Goal: Task Accomplishment & Management: Manage account settings

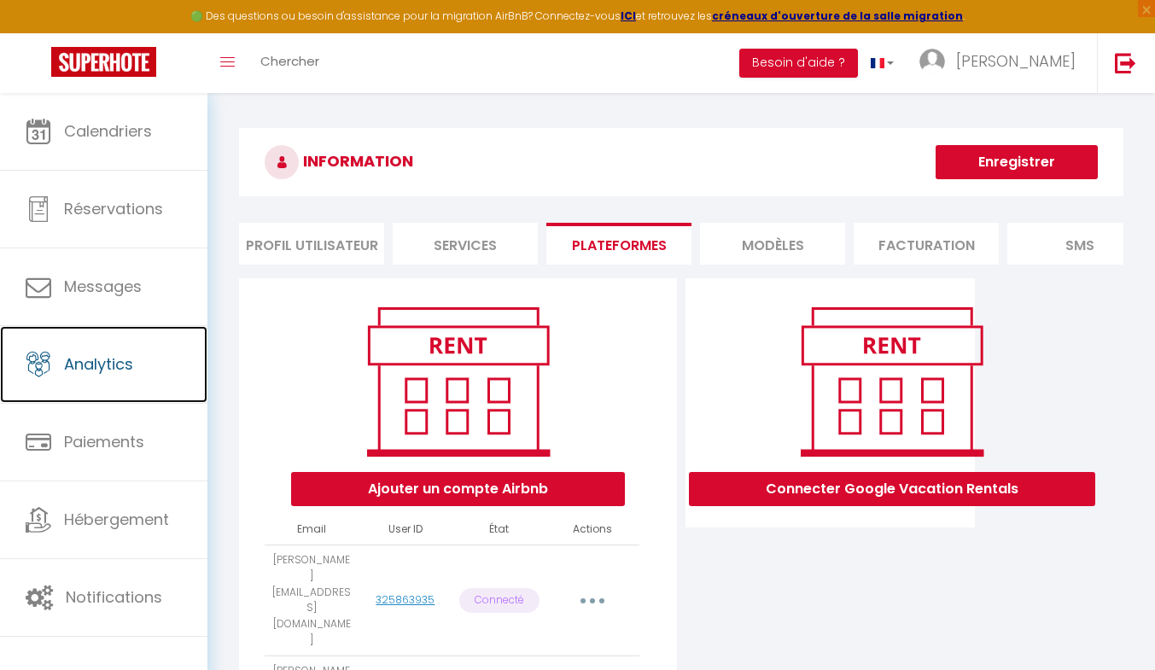
scroll to position [93, 0]
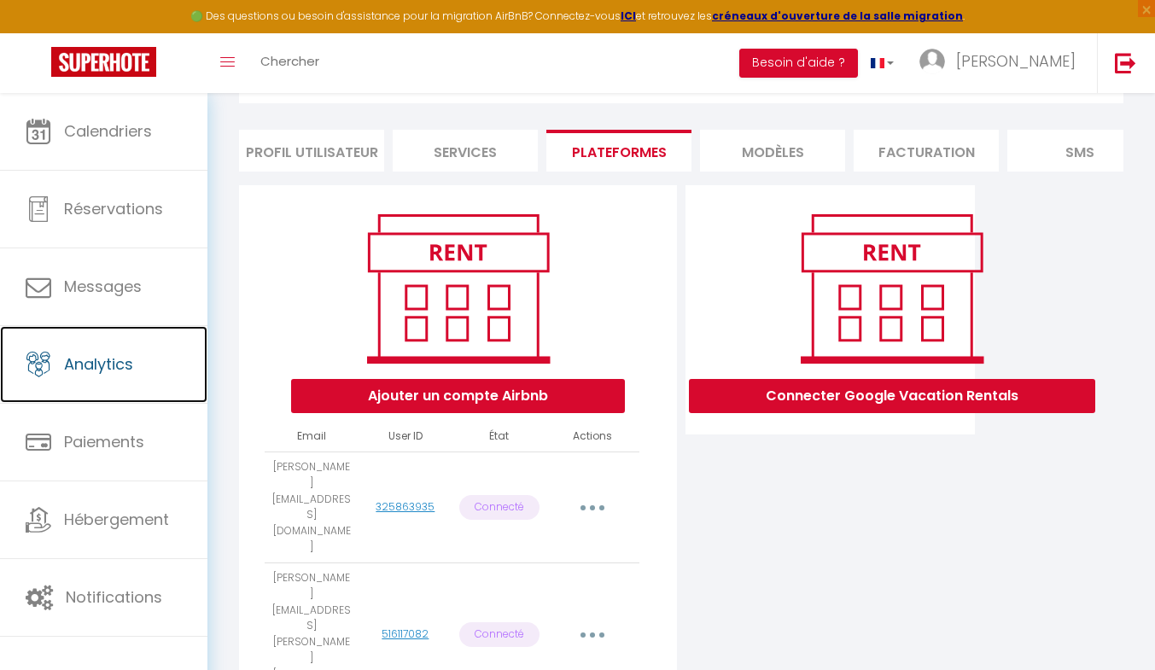
click at [105, 369] on span "Analytics" at bounding box center [98, 363] width 69 height 21
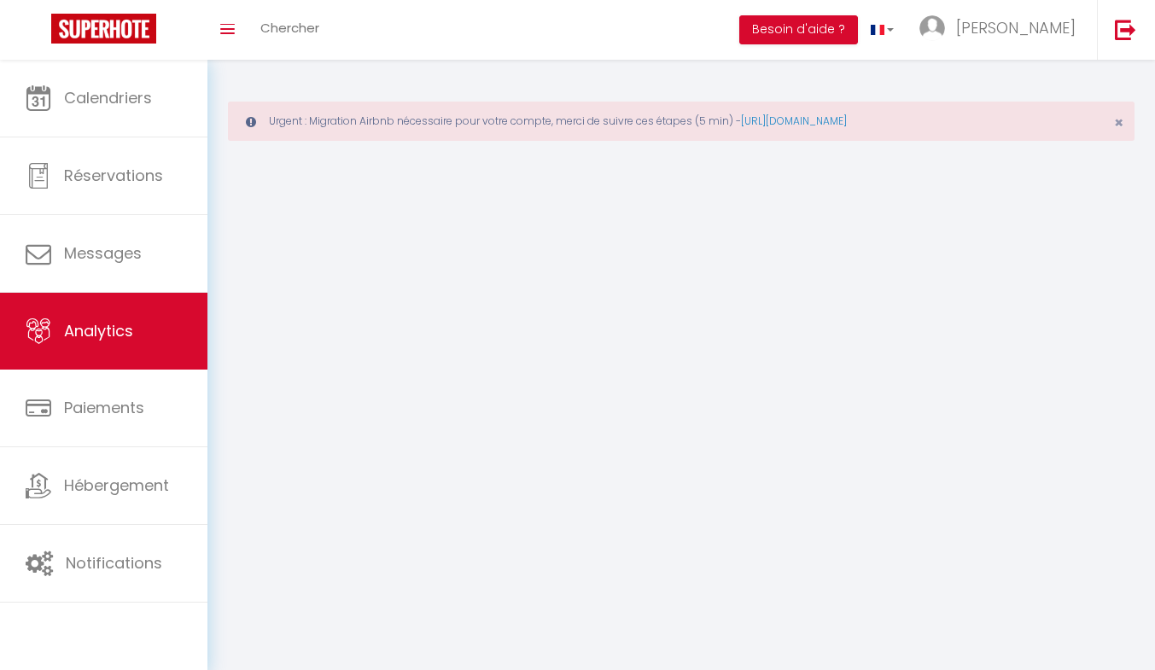
select select "2025"
select select "9"
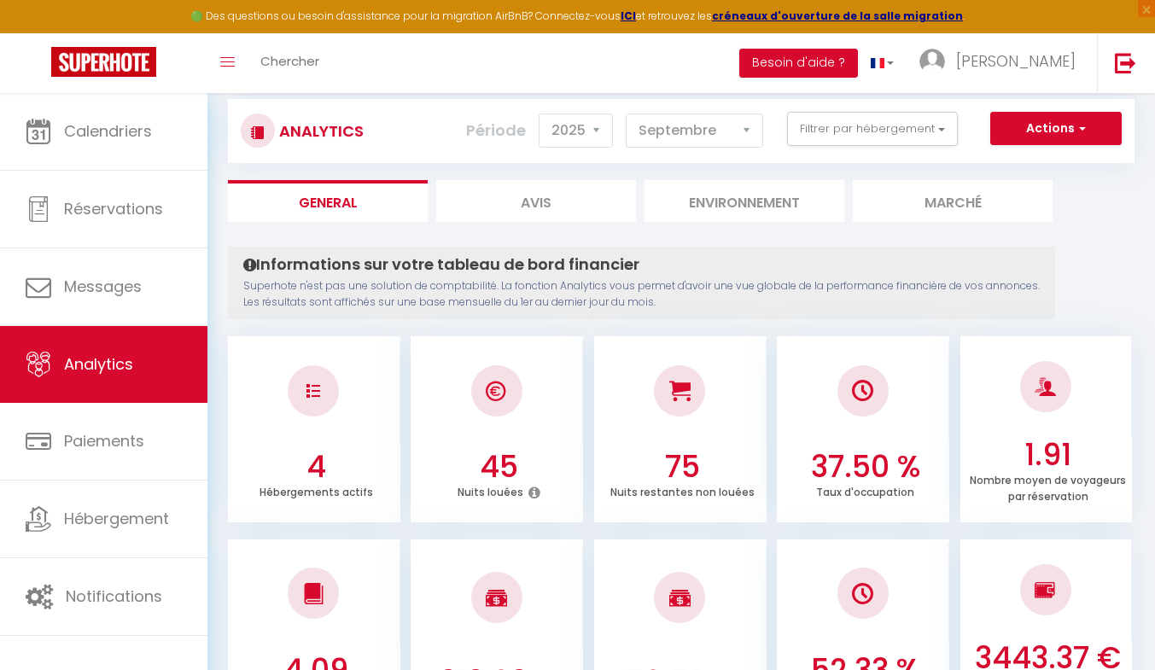
scroll to position [107, 0]
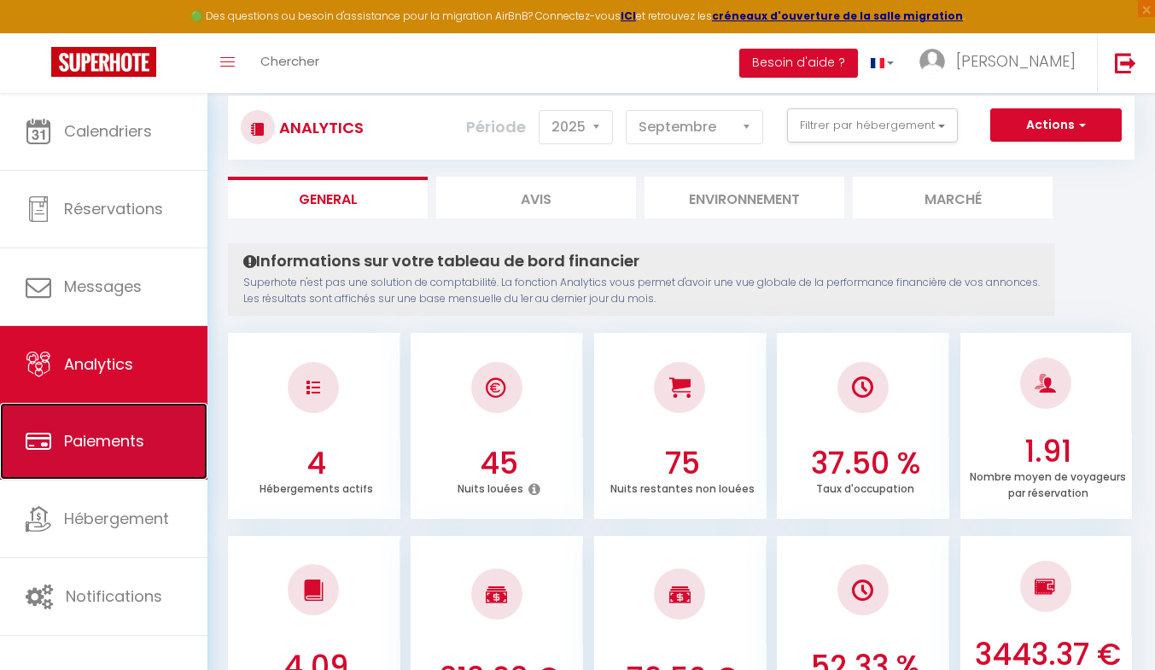
click at [167, 419] on link "Paiements" at bounding box center [103, 441] width 207 height 77
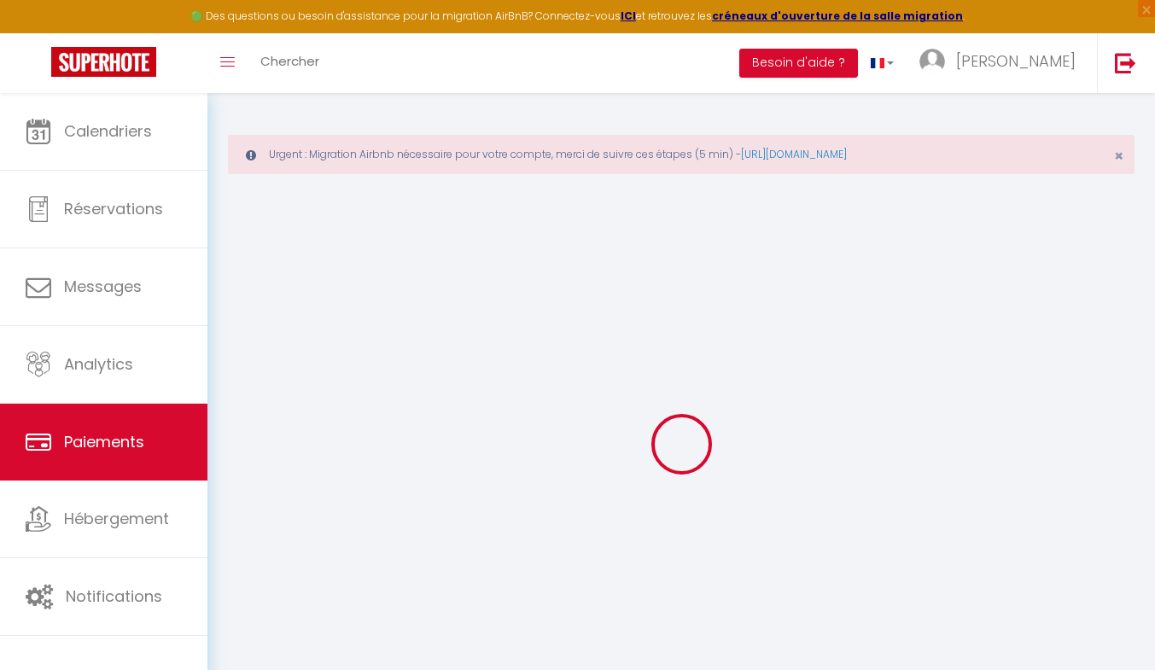
select select "2"
select select "0"
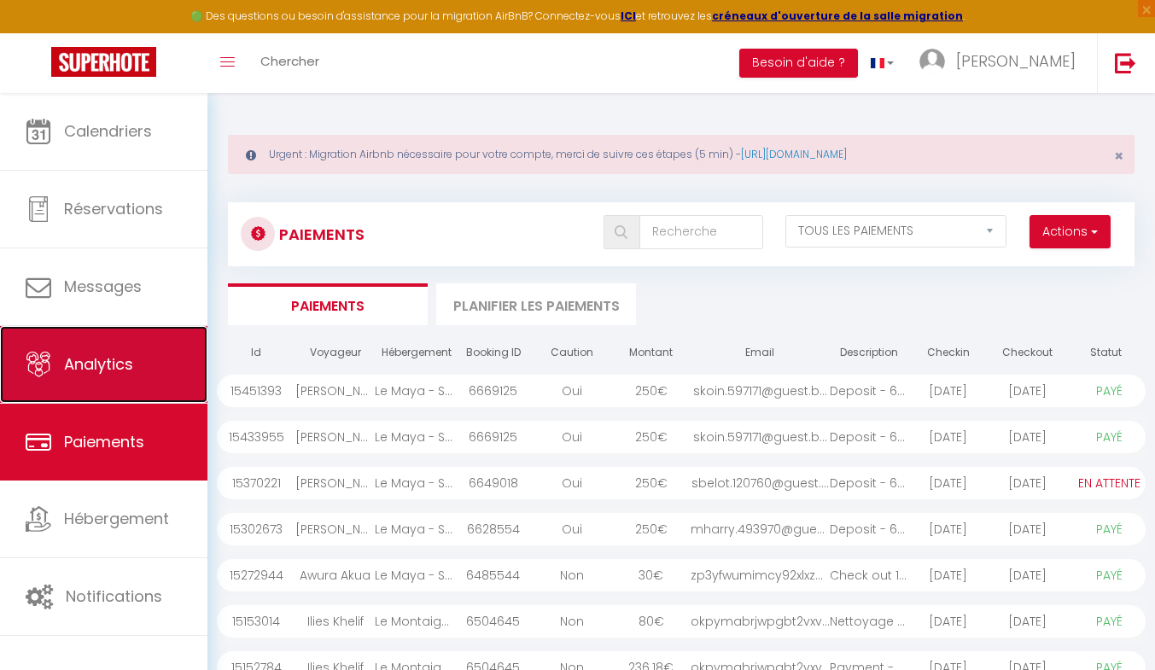
click at [114, 358] on span "Analytics" at bounding box center [98, 363] width 69 height 21
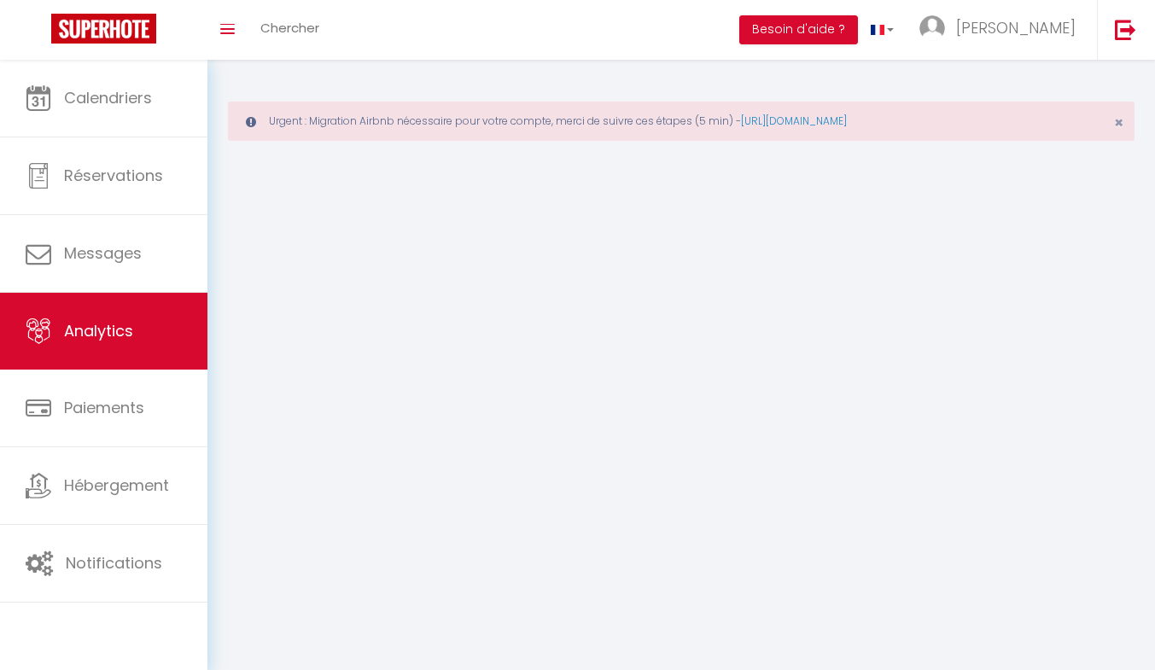
select select "2025"
select select "9"
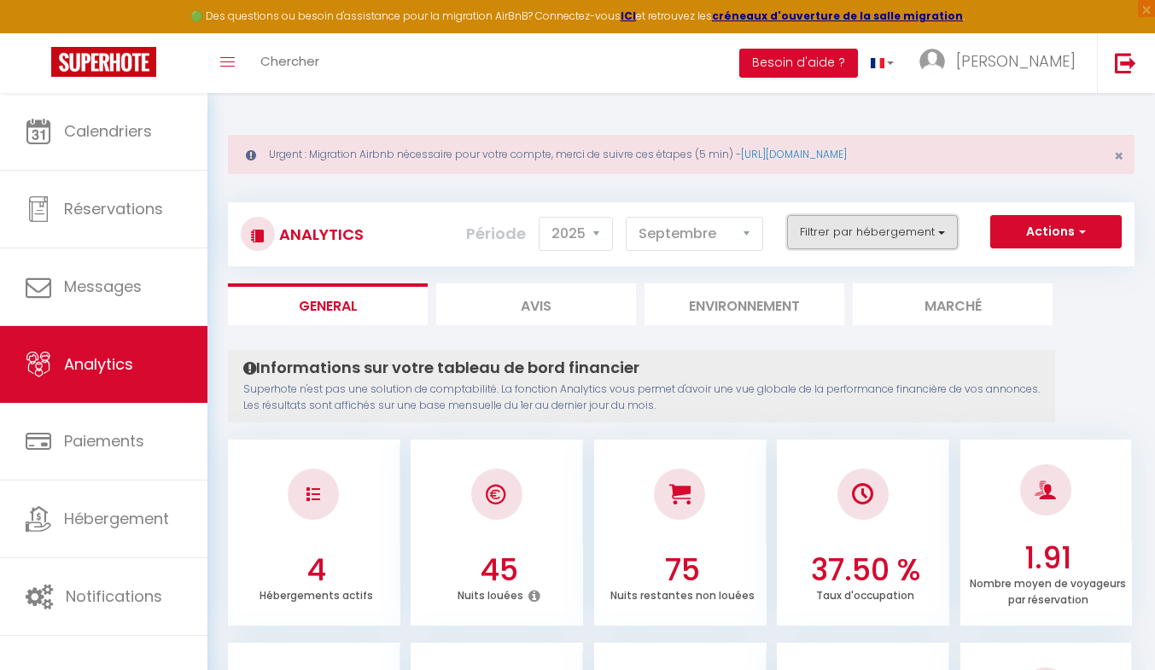
click at [842, 228] on button "Filtrer par hébergement" at bounding box center [872, 232] width 171 height 34
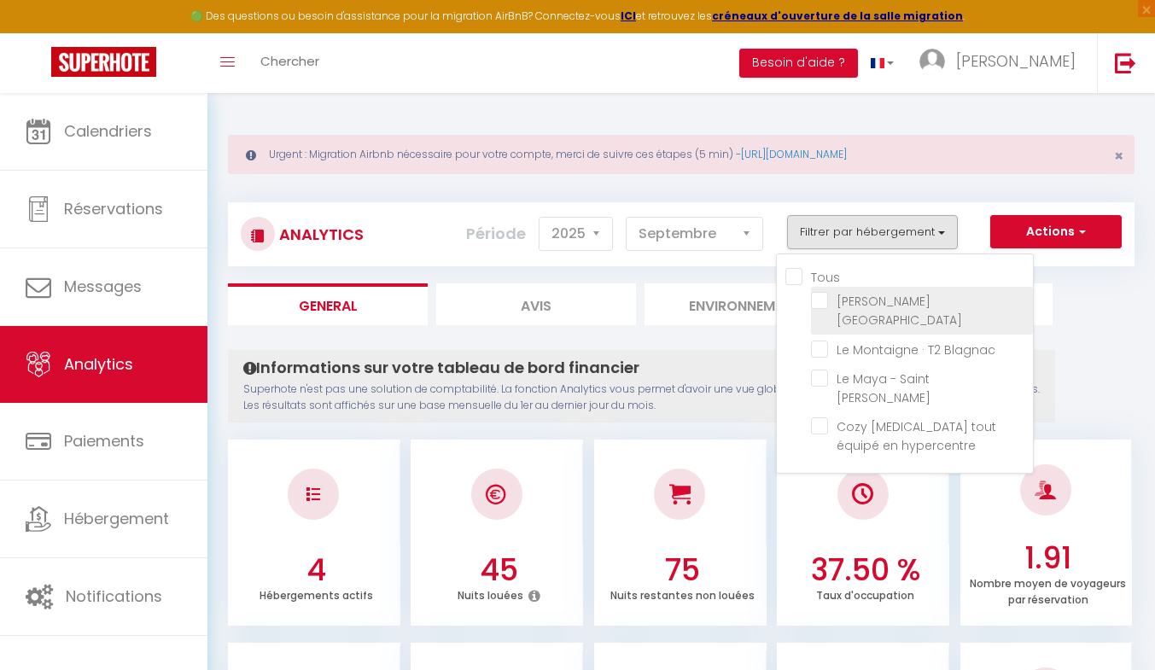
click at [819, 300] on Toulouse "checkbox" at bounding box center [922, 300] width 222 height 17
checkbox Toulouse "true"
checkbox Blagnac "false"
checkbox Aubin "false"
checkbox hypercentre "false"
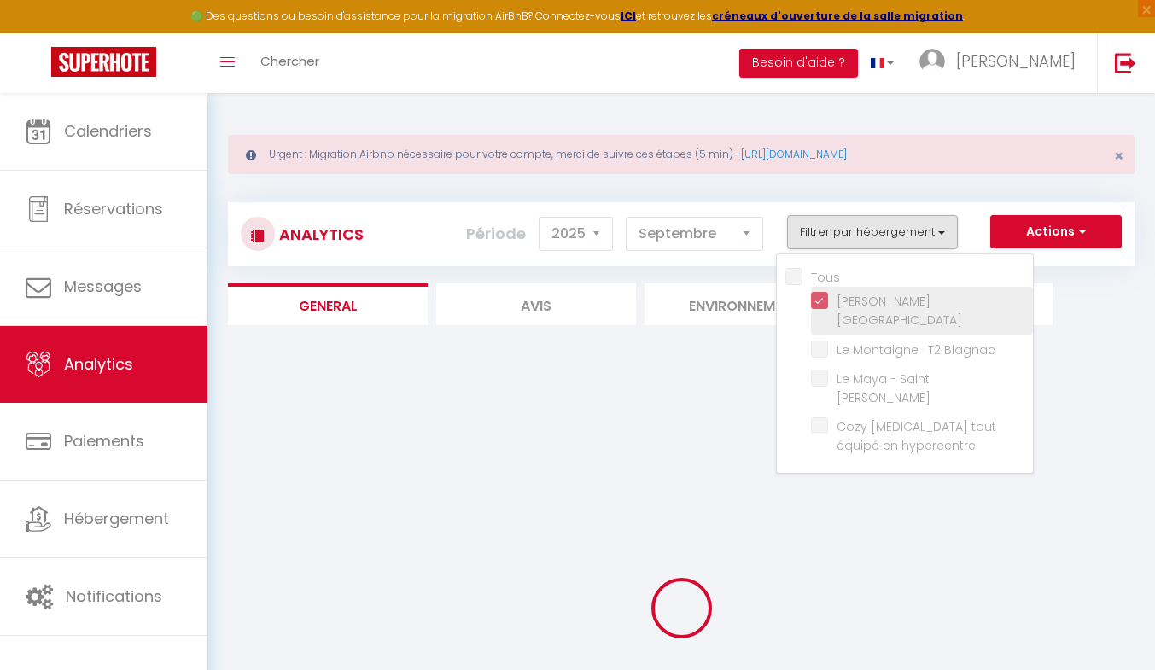
checkbox Blagnac "false"
checkbox Aubin "false"
checkbox hypercentre "false"
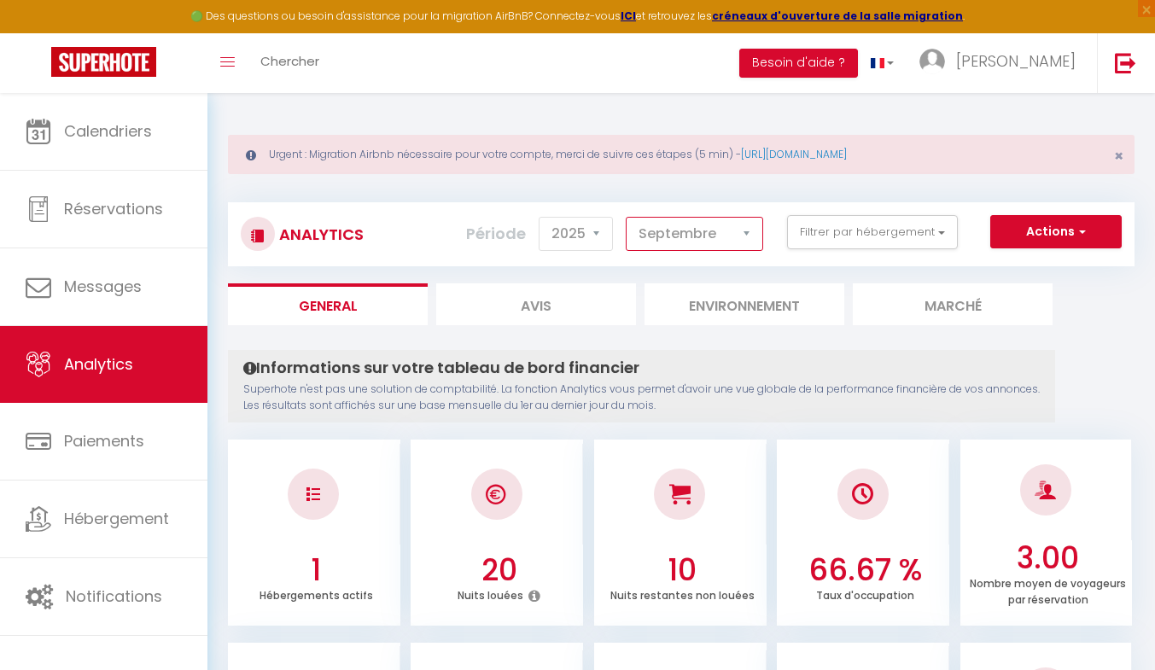
click at [658, 237] on select "[PERSON_NAME] Mars [PERSON_NAME] Juin Juillet Août Septembre Octobre Novembre D…" at bounding box center [694, 234] width 137 height 34
select select "7"
click at [626, 217] on select "[PERSON_NAME] Mars [PERSON_NAME] Juin Juillet Août Septembre Octobre Novembre D…" at bounding box center [694, 234] width 137 height 34
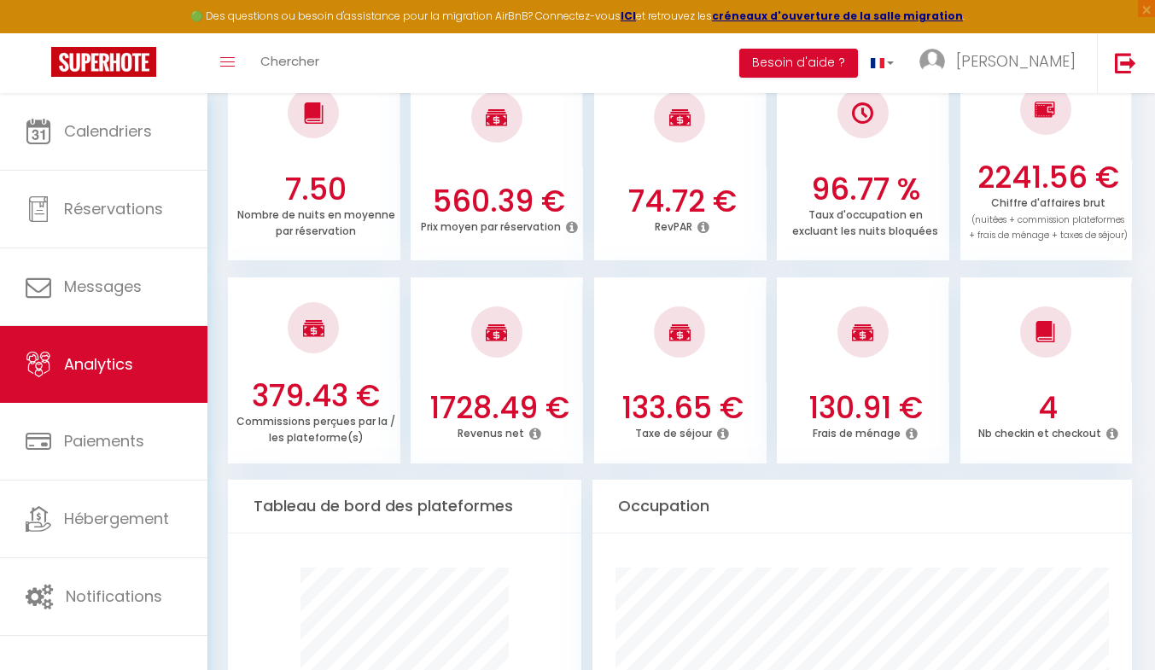
scroll to position [585, 0]
click at [533, 433] on icon at bounding box center [535, 433] width 12 height 14
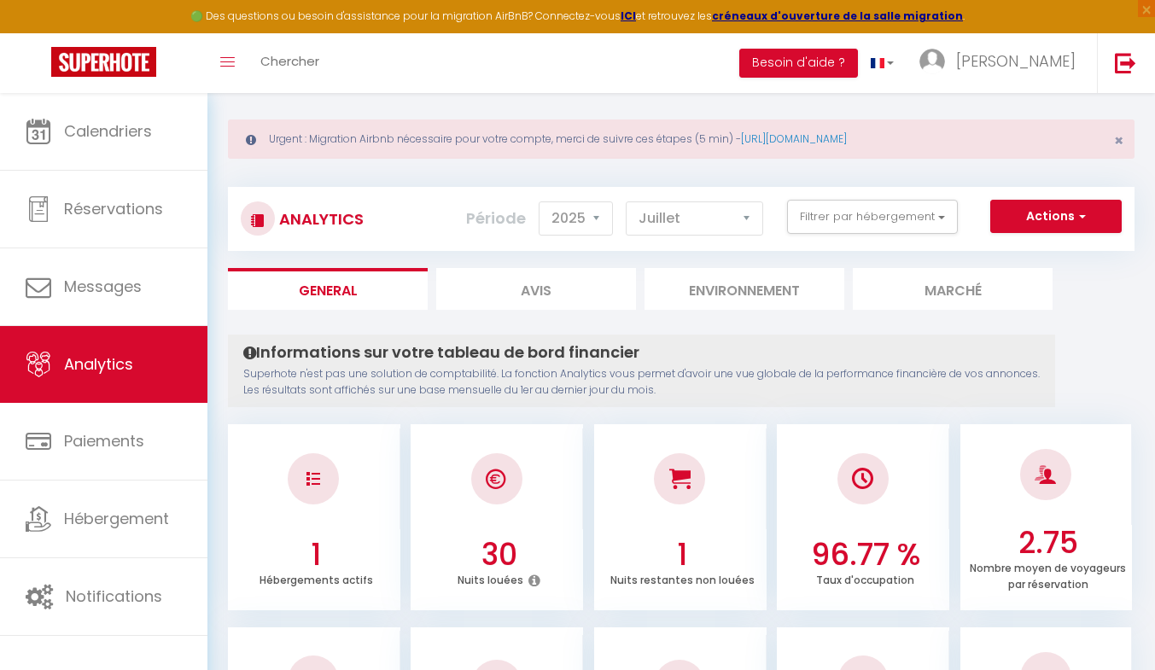
scroll to position [14, 0]
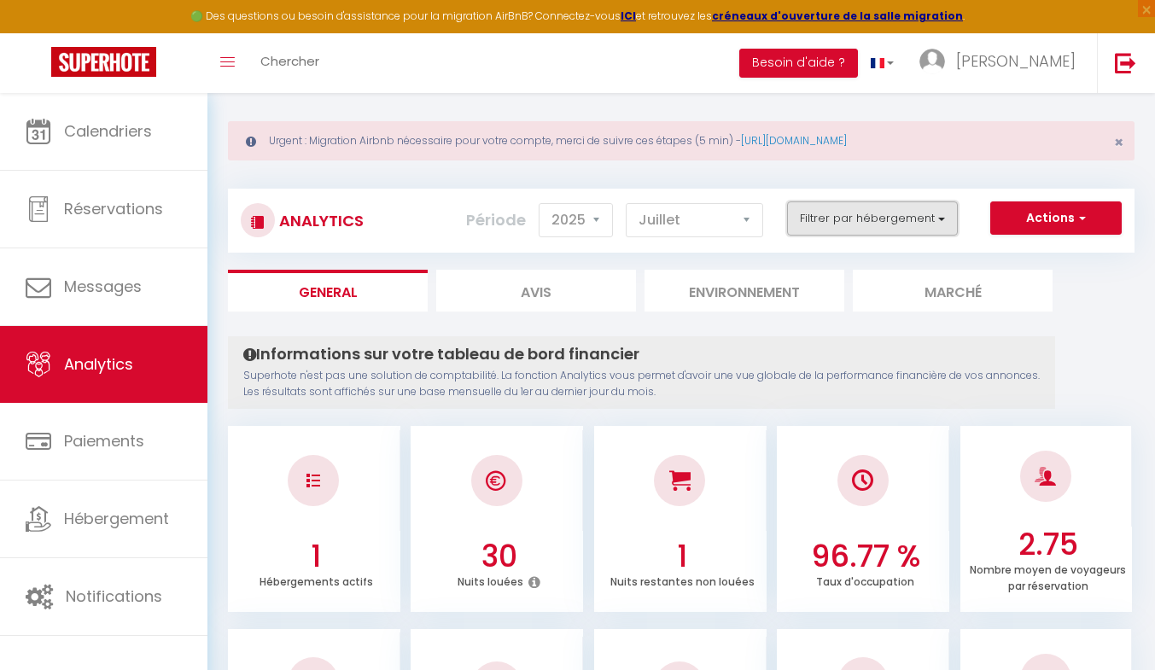
click at [838, 225] on button "Filtrer par hébergement" at bounding box center [872, 218] width 171 height 34
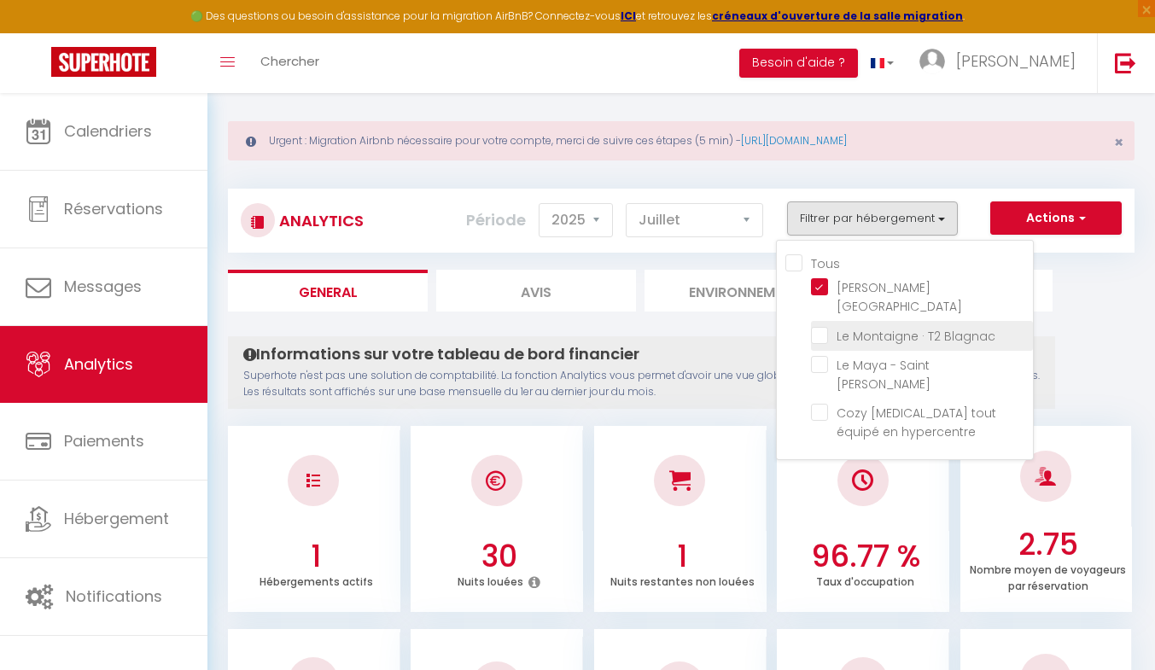
click at [824, 326] on Blagnac "checkbox" at bounding box center [922, 334] width 222 height 17
checkbox Blagnac "true"
checkbox Aubin "false"
checkbox hypercentre "false"
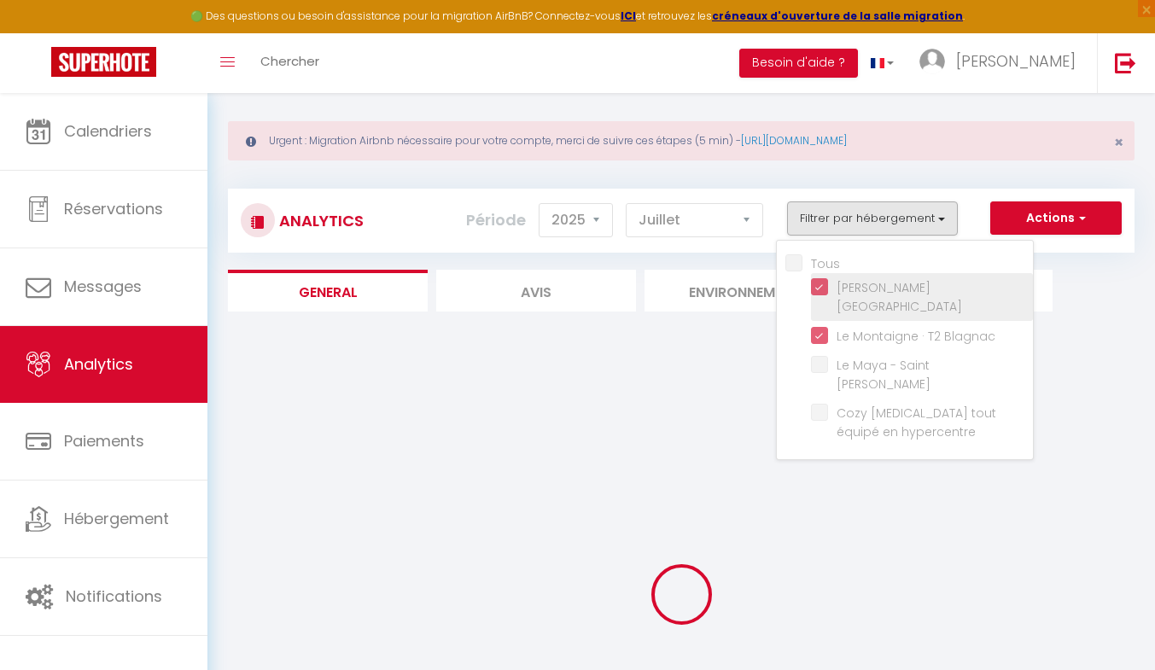
checkbox Aubin "false"
checkbox hypercentre "false"
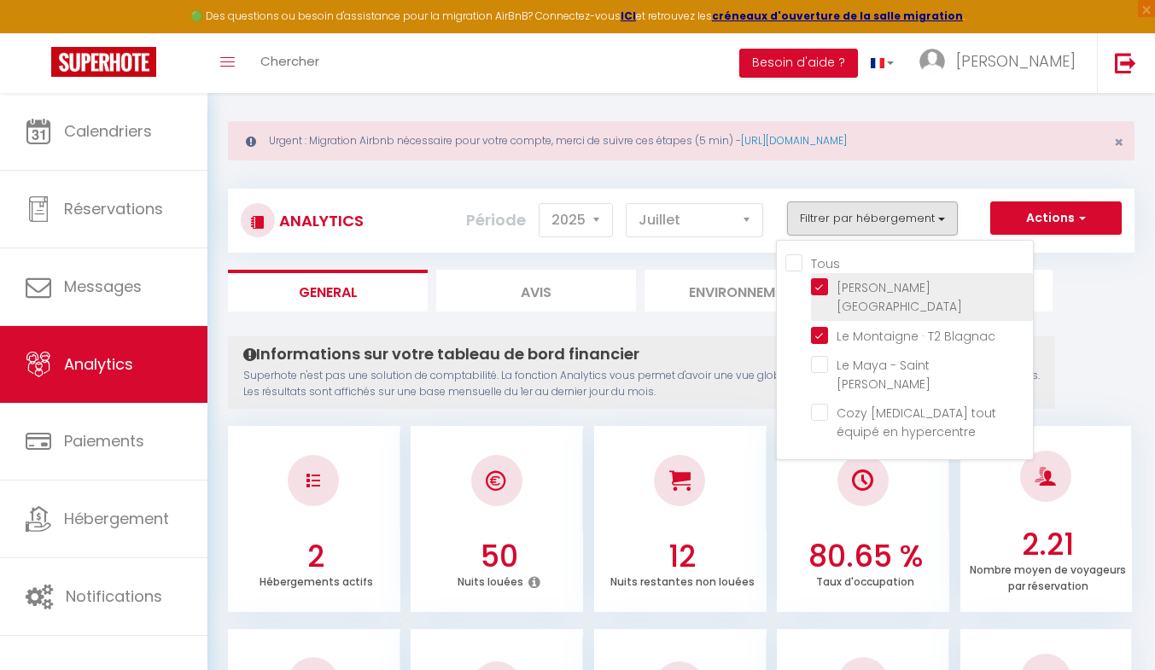
click at [821, 287] on Toulouse "checkbox" at bounding box center [922, 286] width 222 height 17
checkbox Toulouse "false"
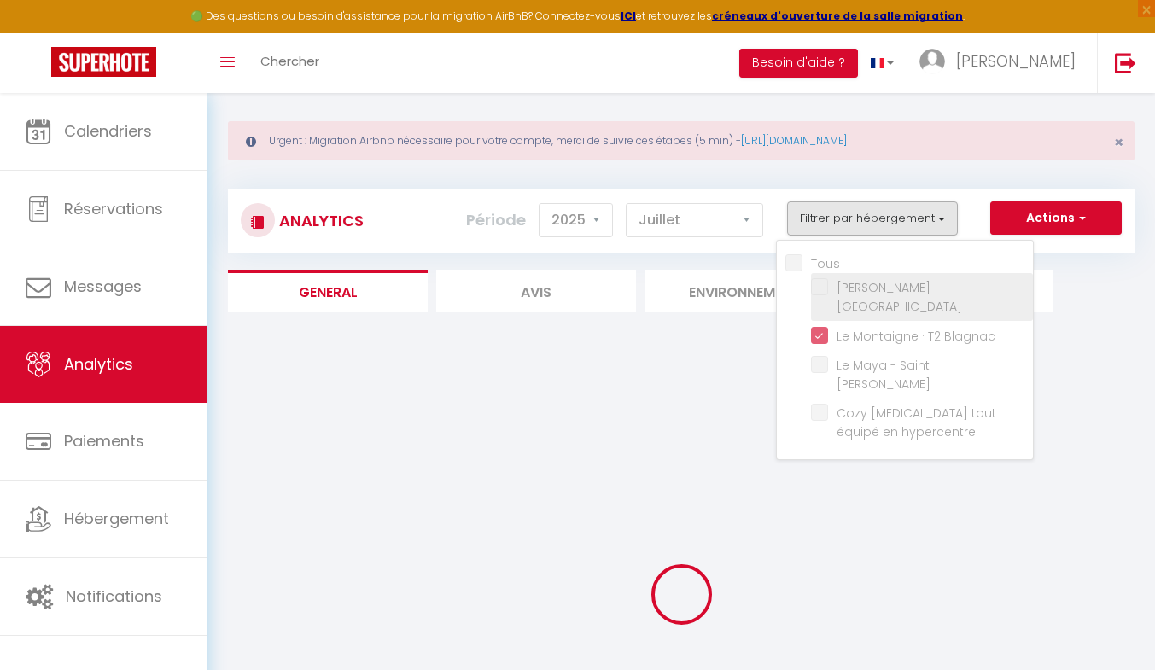
checkbox Aubin "false"
checkbox hypercentre "false"
checkbox Aubin "false"
checkbox hypercentre "false"
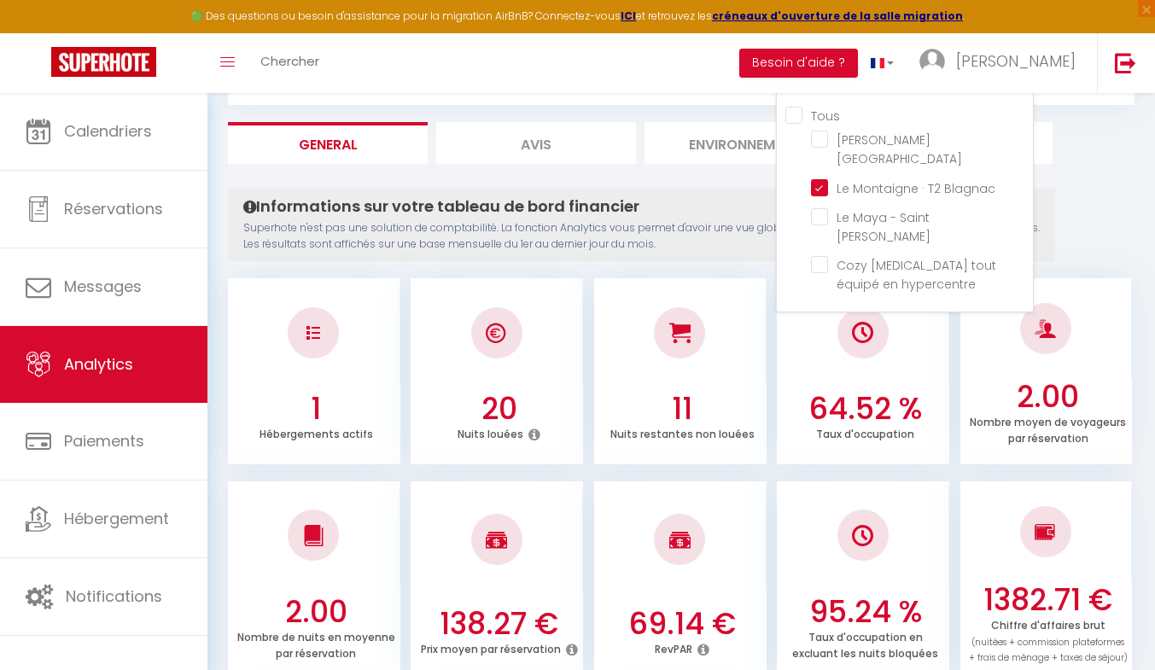
scroll to position [137, 0]
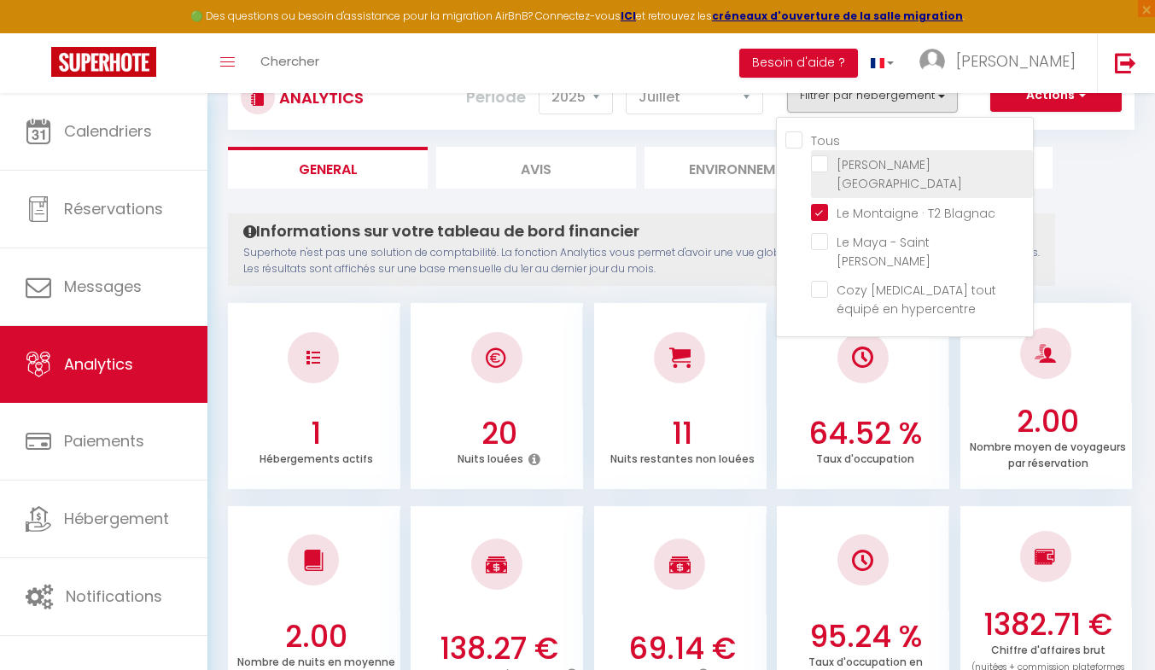
click at [818, 166] on Toulouse "checkbox" at bounding box center [922, 163] width 222 height 17
checkbox Toulouse "true"
checkbox Aubin "false"
checkbox hypercentre "false"
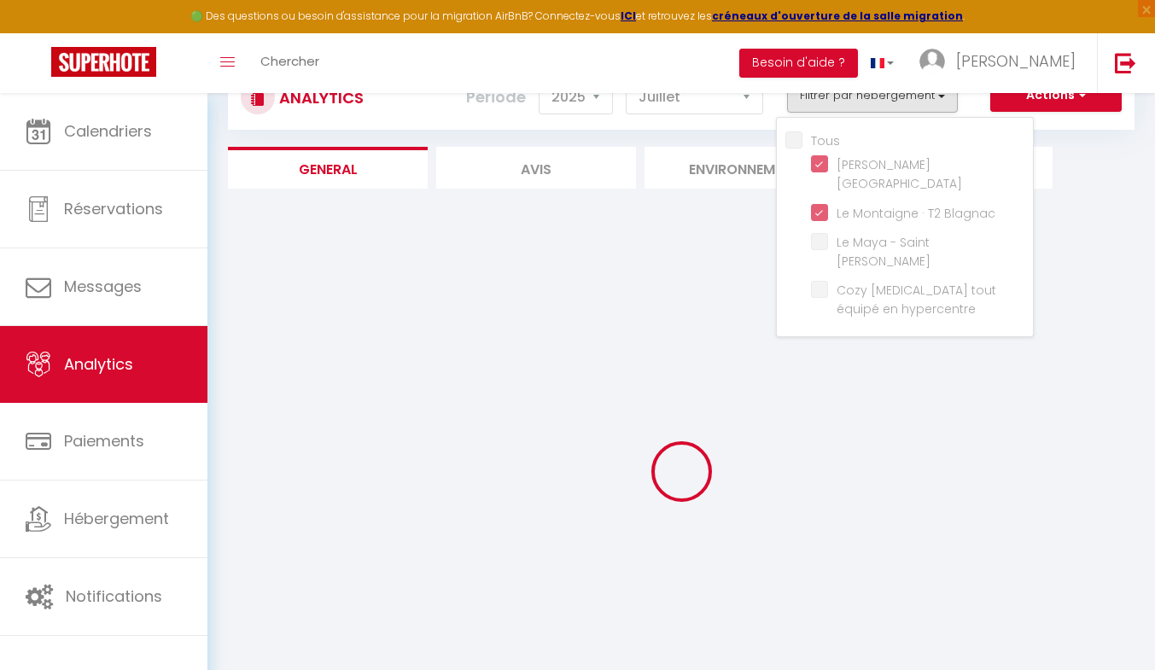
checkbox Aubin "false"
checkbox hypercentre "false"
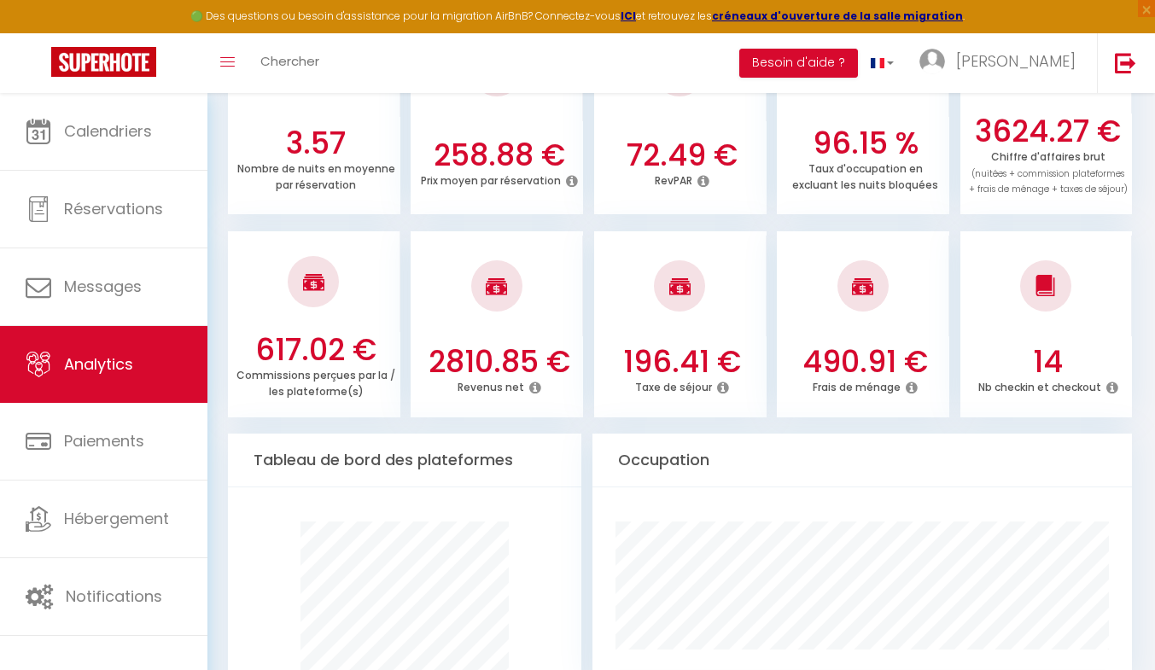
scroll to position [631, 0]
click at [530, 385] on icon at bounding box center [535, 387] width 12 height 14
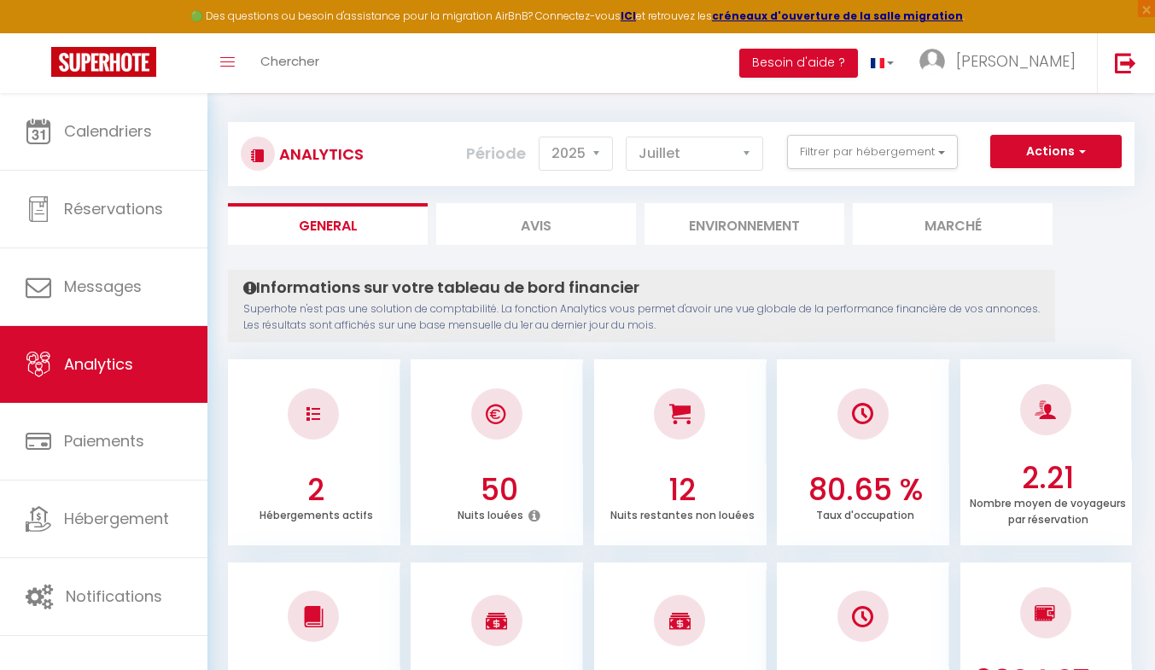
scroll to position [47, 0]
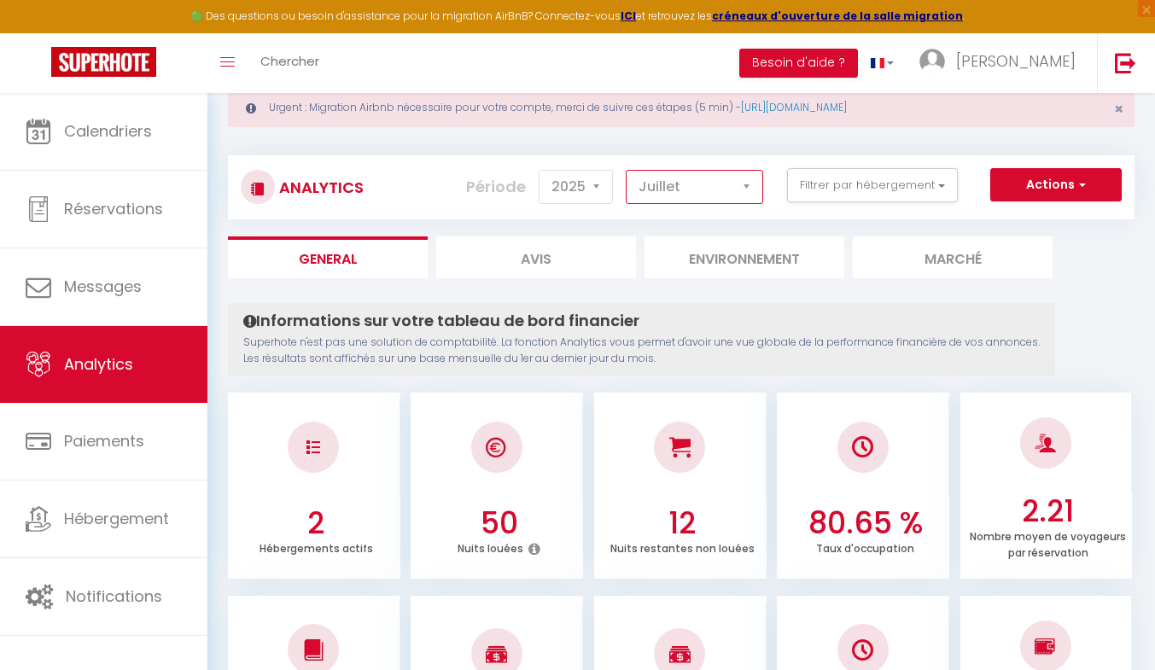
click at [683, 186] on select "[PERSON_NAME] Mars [PERSON_NAME] Juin Juillet Août Septembre Octobre Novembre D…" at bounding box center [694, 187] width 137 height 34
select select "8"
click at [626, 170] on select "[PERSON_NAME] Mars [PERSON_NAME] Juin Juillet Août Septembre Octobre Novembre D…" at bounding box center [694, 187] width 137 height 34
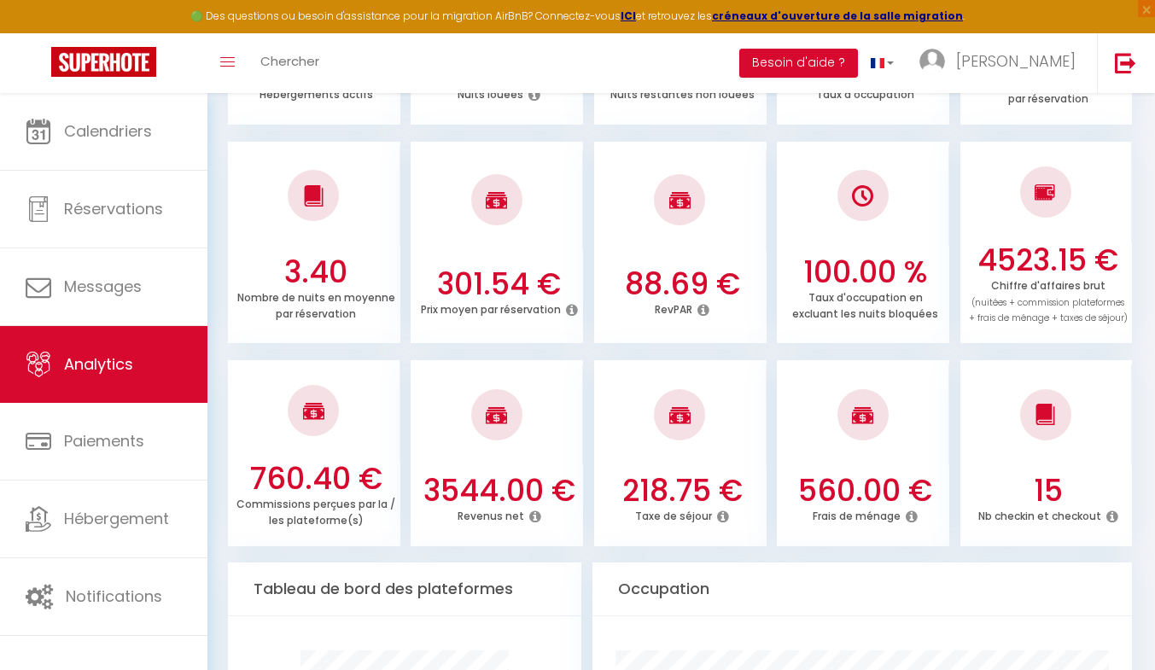
scroll to position [505, 0]
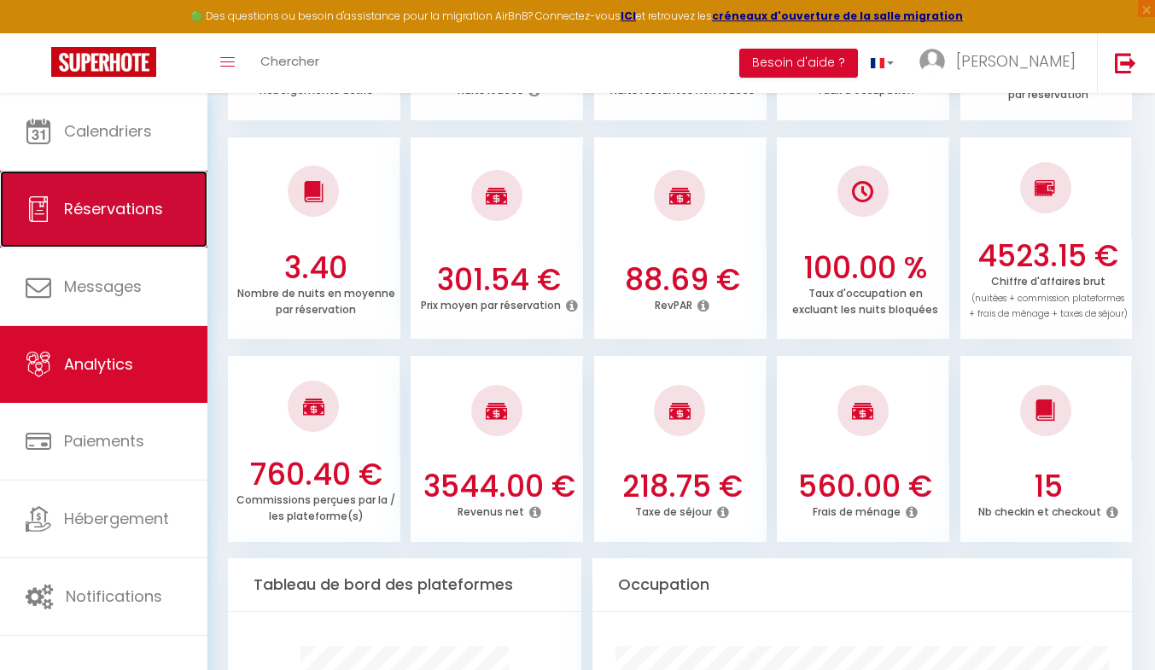
click at [164, 220] on link "Réservations" at bounding box center [103, 209] width 207 height 77
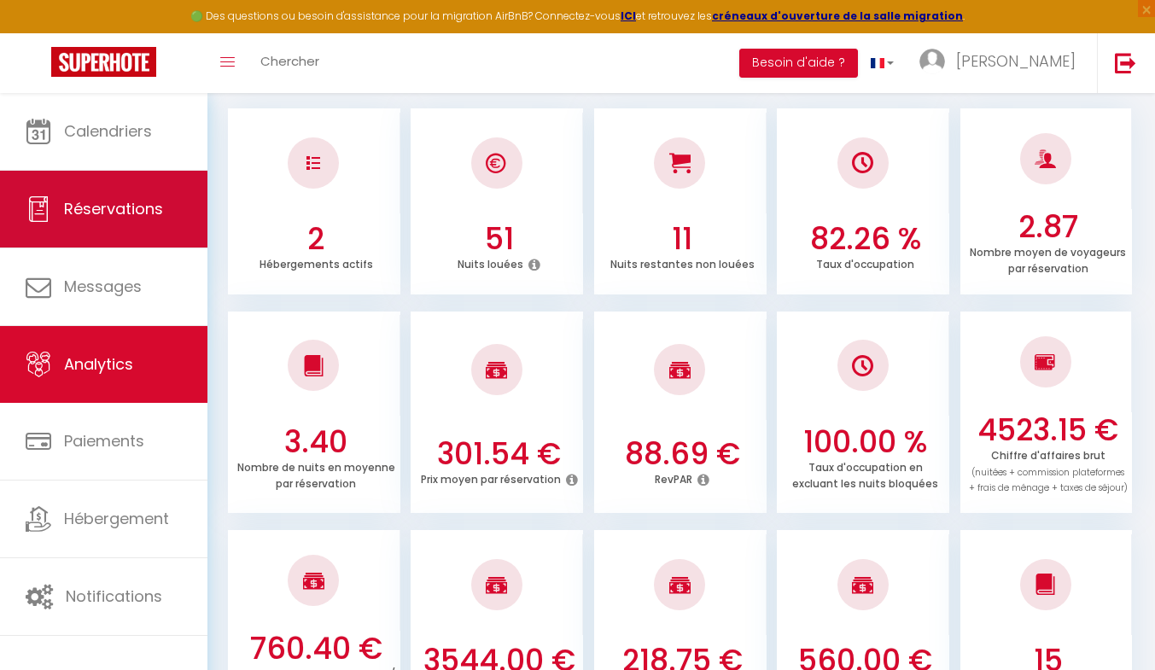
select select "not_cancelled"
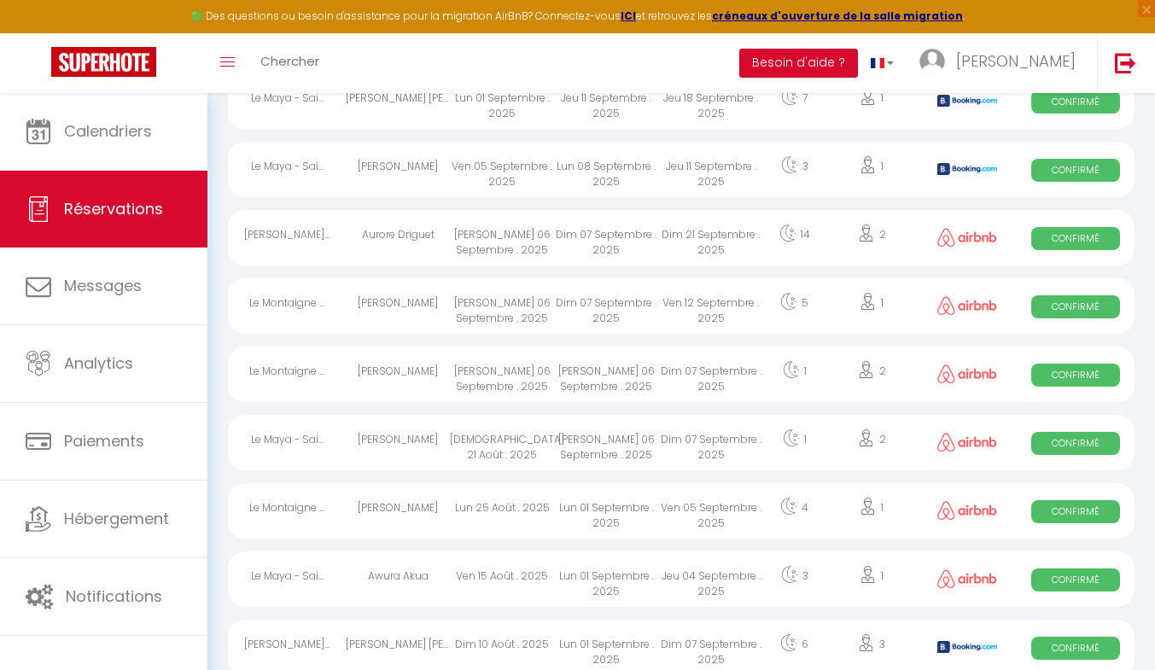
scroll to position [259, 0]
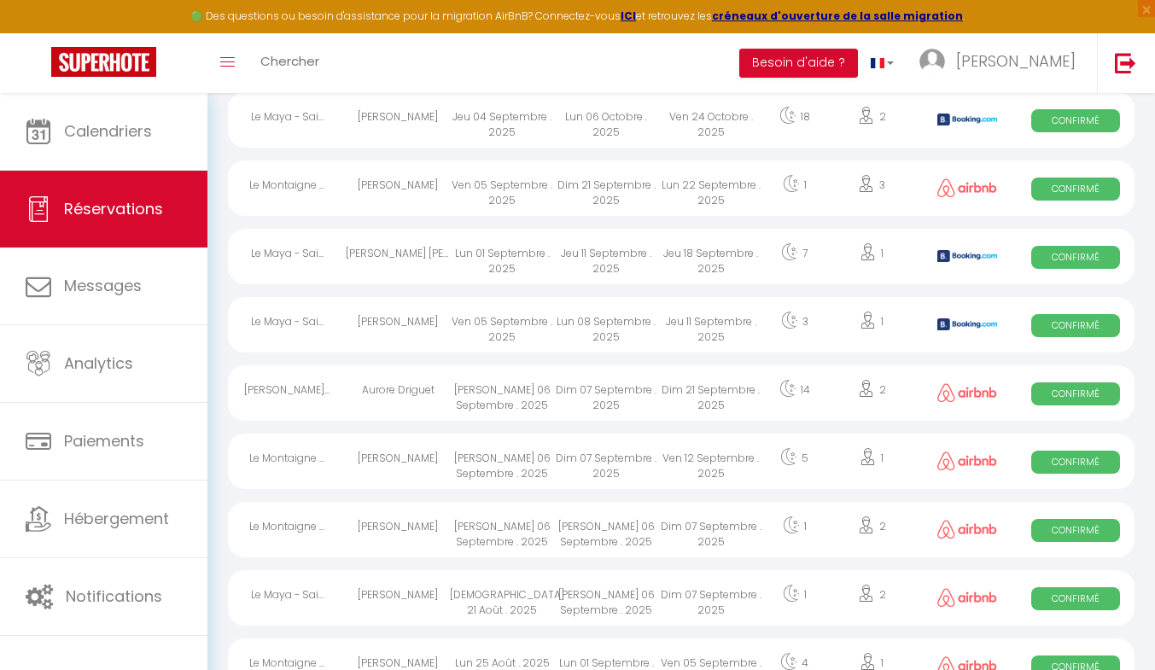
click at [356, 391] on div "Aurore Driguet" at bounding box center [398, 392] width 104 height 55
select select "OK"
select select "0"
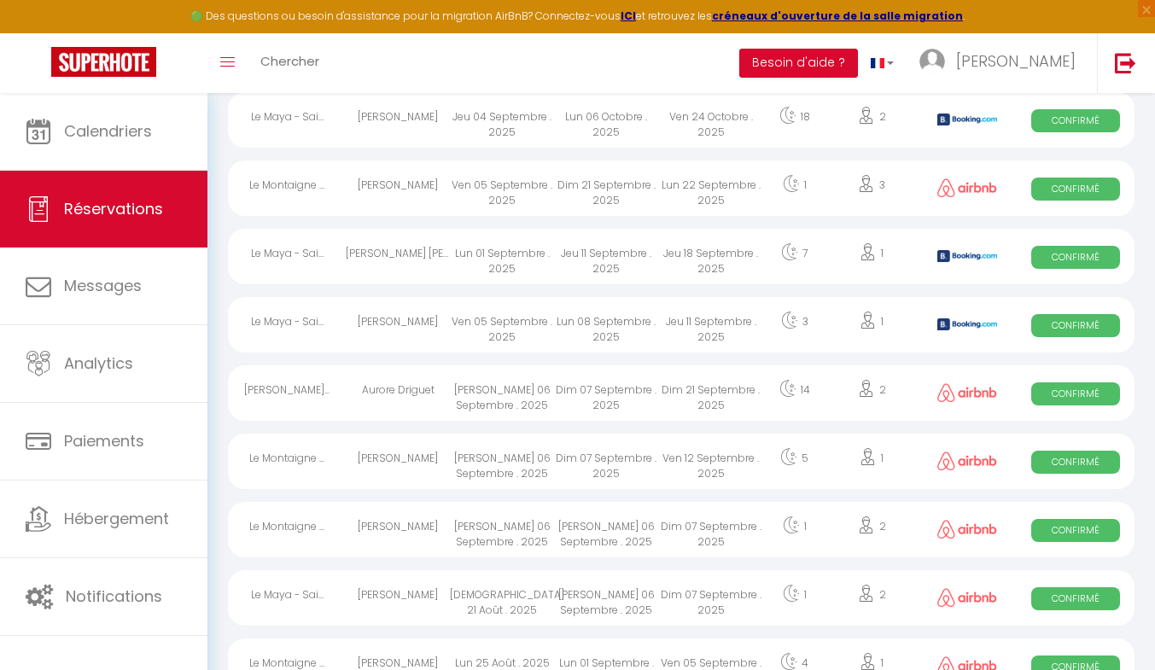
select select "1"
select select
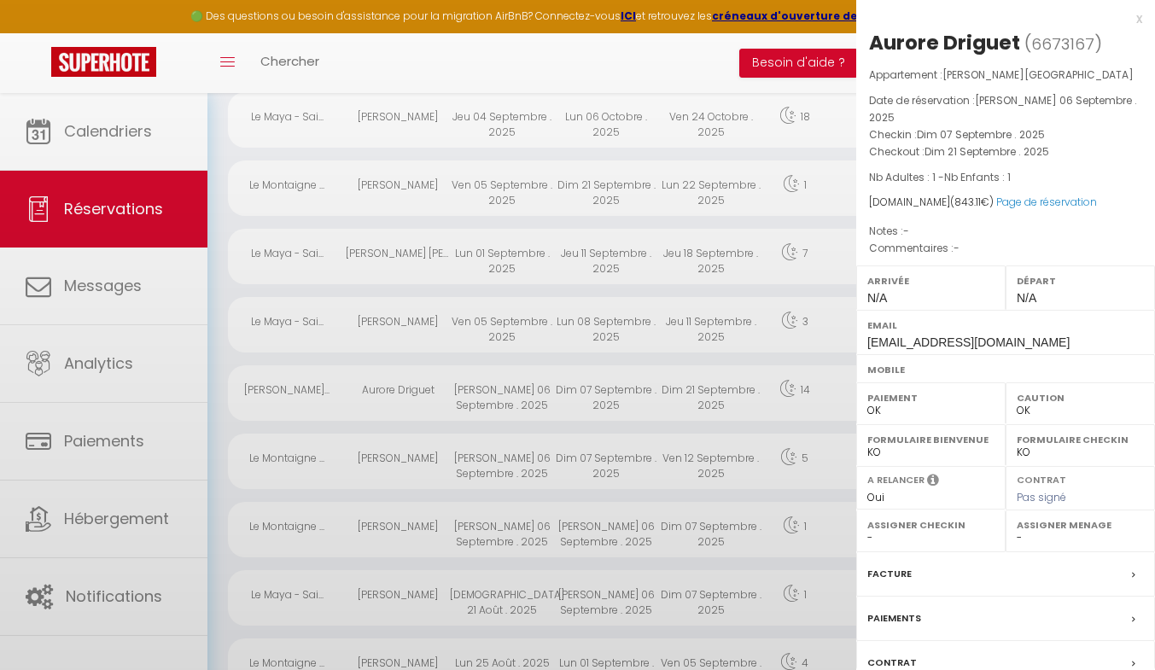
select select "43649"
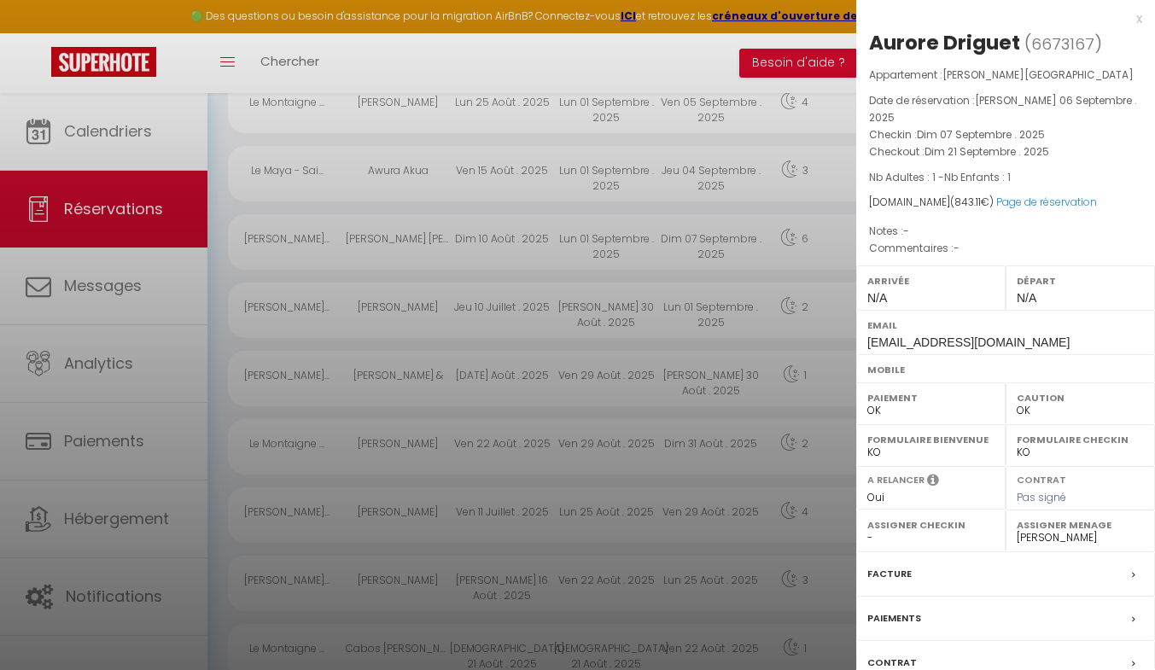
scroll to position [823, 0]
click at [398, 501] on div at bounding box center [577, 335] width 1155 height 670
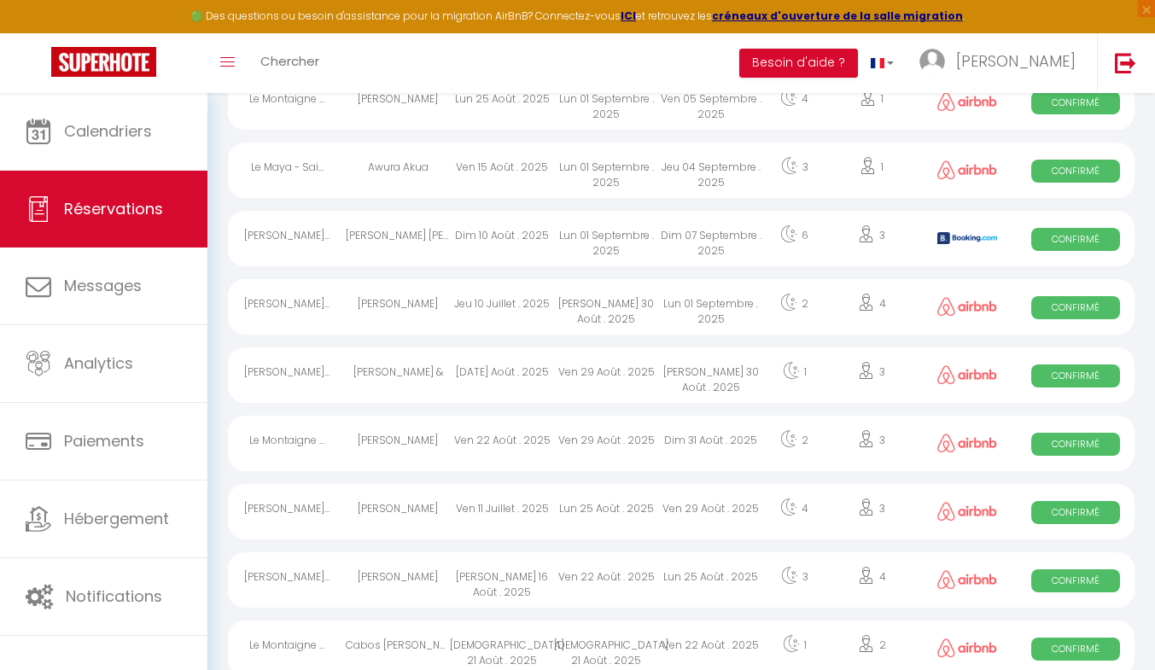
click at [414, 506] on div "[PERSON_NAME]" at bounding box center [398, 511] width 104 height 55
